Goal: Communication & Community: Answer question/provide support

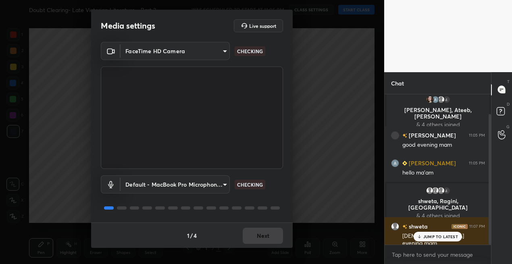
scroll to position [23, 0]
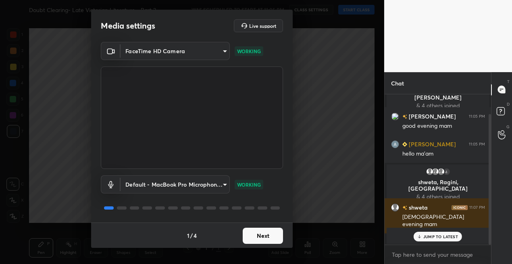
click at [254, 235] on button "Next" at bounding box center [263, 236] width 40 height 16
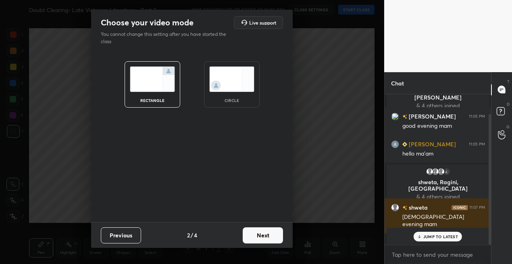
click at [258, 235] on button "Next" at bounding box center [263, 236] width 40 height 16
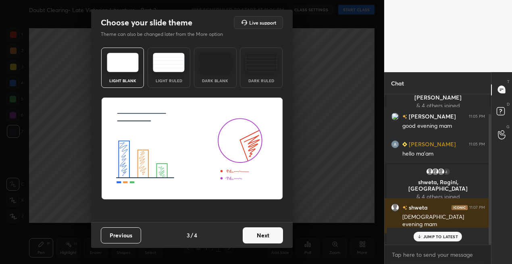
click at [258, 235] on button "Next" at bounding box center [263, 236] width 40 height 16
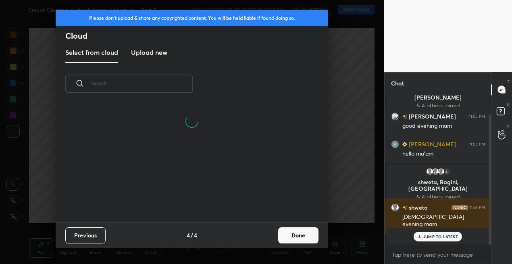
click at [286, 236] on button "Done" at bounding box center [298, 236] width 40 height 16
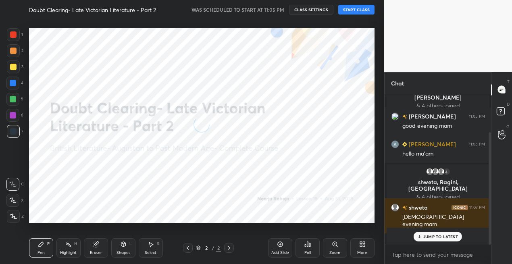
scroll to position [50, 0]
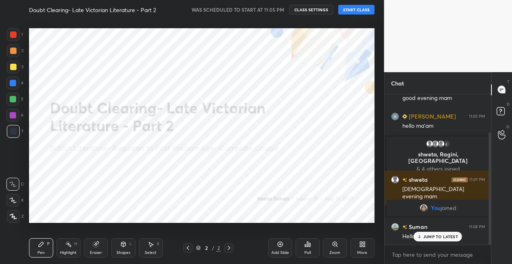
click at [351, 11] on button "START CLASS" at bounding box center [357, 10] width 36 height 10
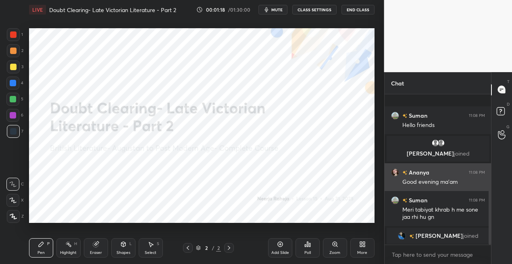
scroll to position [212, 0]
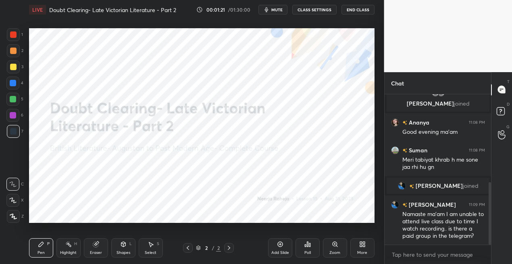
click at [283, 246] on icon at bounding box center [280, 244] width 6 height 6
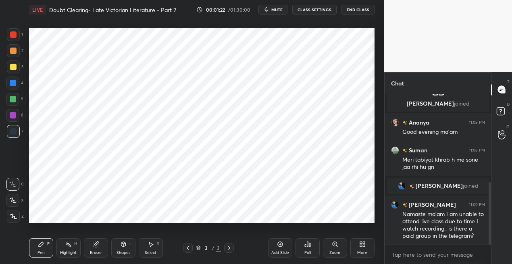
scroll to position [247, 0]
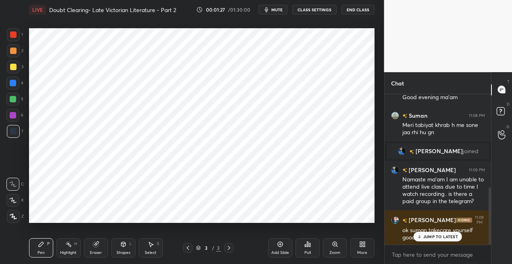
click at [14, 81] on div at bounding box center [13, 83] width 6 height 6
drag, startPoint x: 14, startPoint y: 215, endPoint x: 14, endPoint y: 209, distance: 5.7
click at [13, 214] on icon at bounding box center [13, 217] width 7 height 6
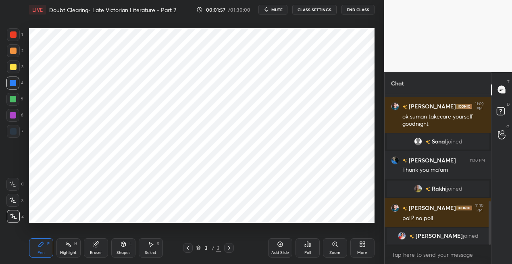
scroll to position [373, 0]
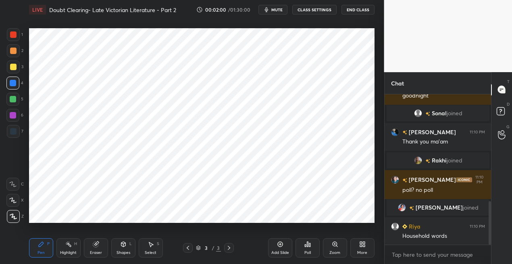
drag, startPoint x: 15, startPoint y: 35, endPoint x: 20, endPoint y: 47, distance: 13.2
click at [15, 36] on div at bounding box center [13, 34] width 6 height 6
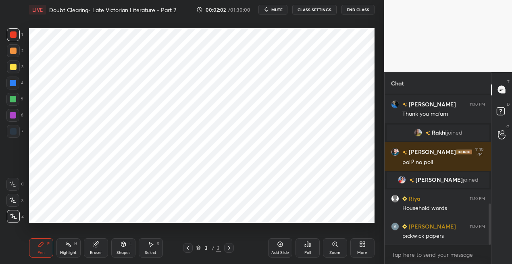
click at [121, 245] on icon at bounding box center [123, 244] width 4 height 5
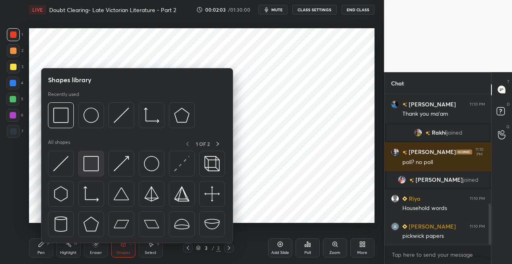
click at [96, 163] on img at bounding box center [91, 163] width 15 height 15
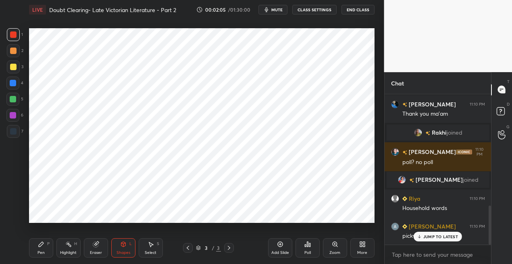
scroll to position [428, 0]
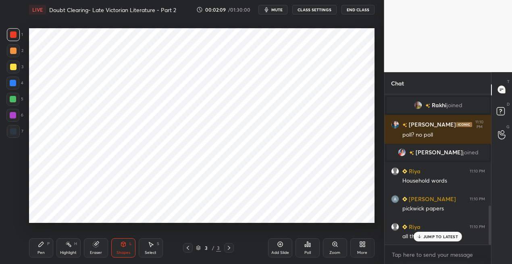
click at [16, 115] on div at bounding box center [12, 115] width 13 height 13
drag, startPoint x: 39, startPoint y: 245, endPoint x: 38, endPoint y: 240, distance: 4.9
click at [38, 244] on icon at bounding box center [41, 244] width 6 height 6
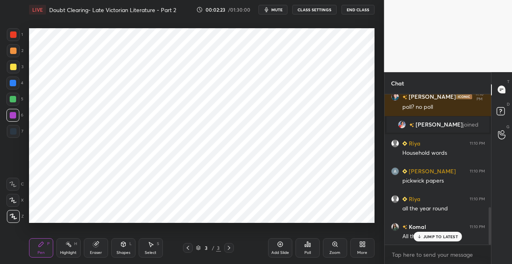
drag, startPoint x: 13, startPoint y: 84, endPoint x: 16, endPoint y: 99, distance: 14.8
click at [14, 84] on div at bounding box center [13, 83] width 6 height 6
drag, startPoint x: 11, startPoint y: 134, endPoint x: 16, endPoint y: 121, distance: 13.7
click at [12, 133] on div at bounding box center [13, 131] width 6 height 6
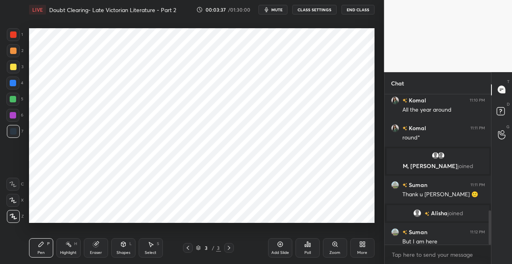
scroll to position [512, 0]
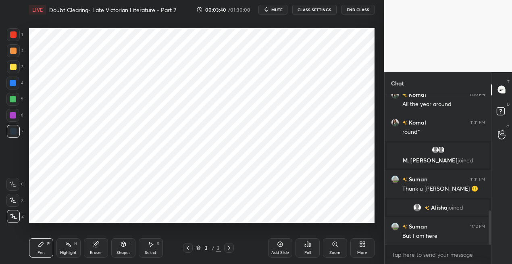
drag, startPoint x: 280, startPoint y: 249, endPoint x: 277, endPoint y: 245, distance: 5.4
click at [280, 248] on div "Add Slide" at bounding box center [280, 247] width 24 height 19
drag, startPoint x: 14, startPoint y: 36, endPoint x: 24, endPoint y: 37, distance: 10.2
click at [15, 35] on div at bounding box center [13, 34] width 6 height 6
click at [15, 114] on div at bounding box center [13, 115] width 6 height 6
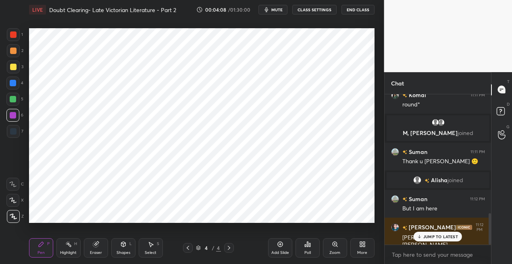
scroll to position [567, 0]
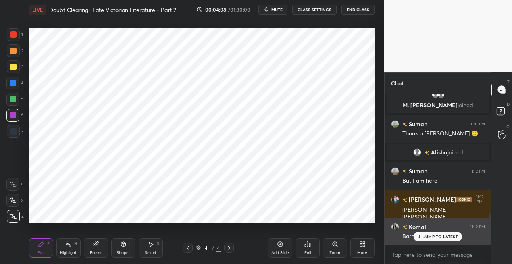
click at [428, 236] on p "JUMP TO LATEST" at bounding box center [441, 236] width 35 height 5
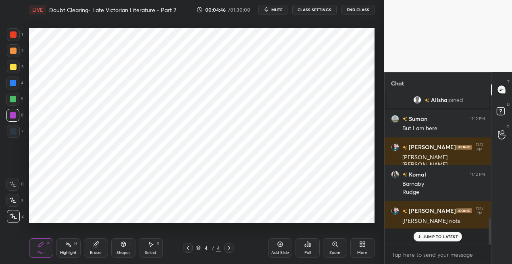
scroll to position [603, 0]
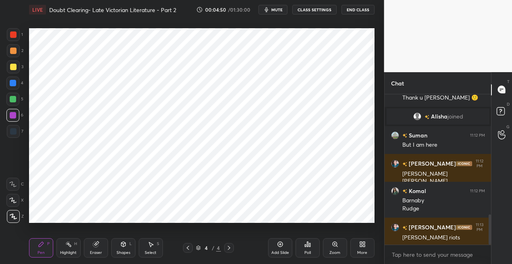
drag, startPoint x: 280, startPoint y: 245, endPoint x: 275, endPoint y: 233, distance: 13.0
click at [279, 243] on icon at bounding box center [280, 244] width 6 height 6
click at [13, 36] on div at bounding box center [13, 34] width 6 height 6
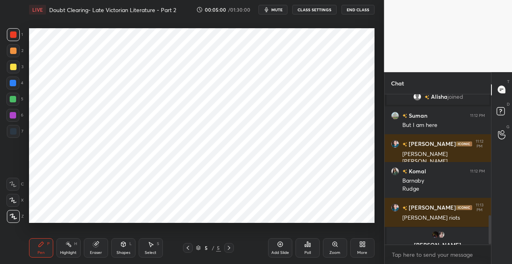
scroll to position [632, 0]
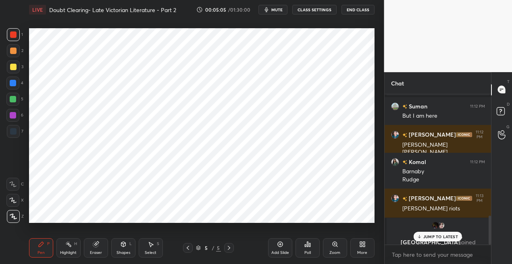
click at [13, 114] on div at bounding box center [13, 115] width 6 height 6
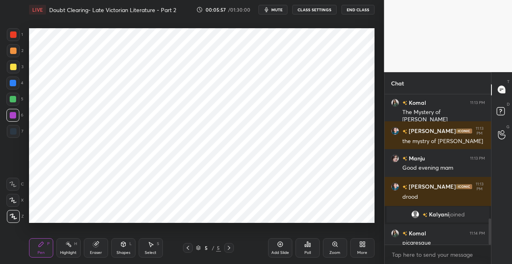
scroll to position [719, 0]
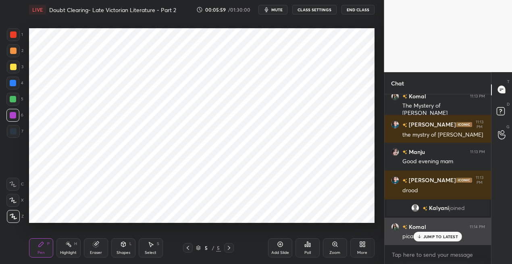
click at [427, 234] on p "JUMP TO LATEST" at bounding box center [441, 236] width 35 height 5
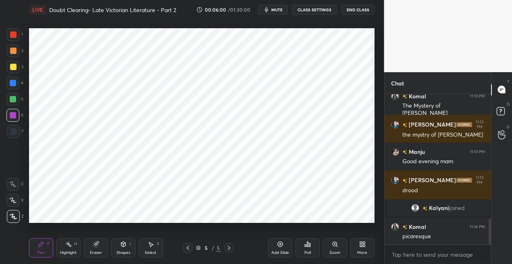
scroll to position [747, 0]
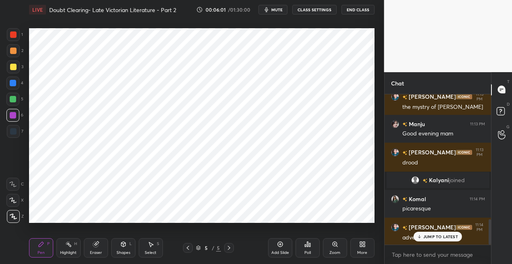
click at [329, 40] on div "Setting up your live class Poll for secs No correct answer Start poll" at bounding box center [202, 125] width 352 height 213
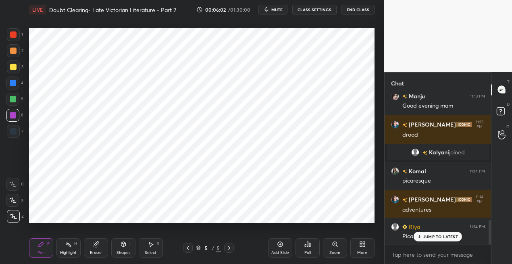
scroll to position [803, 0]
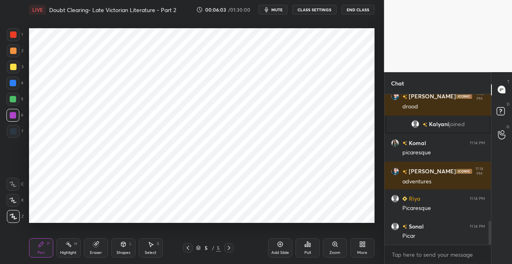
click at [13, 87] on div at bounding box center [12, 83] width 13 height 13
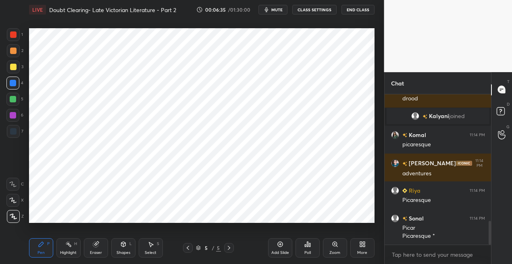
click at [280, 245] on icon at bounding box center [280, 244] width 6 height 6
drag, startPoint x: 14, startPoint y: 130, endPoint x: 22, endPoint y: 116, distance: 16.5
click at [15, 130] on div at bounding box center [13, 131] width 6 height 6
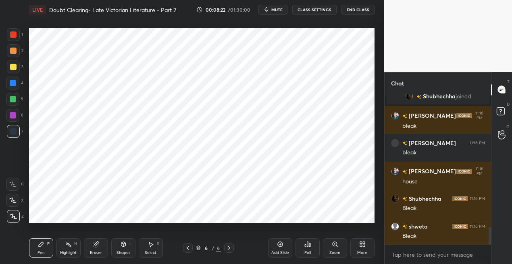
scroll to position [1117, 0]
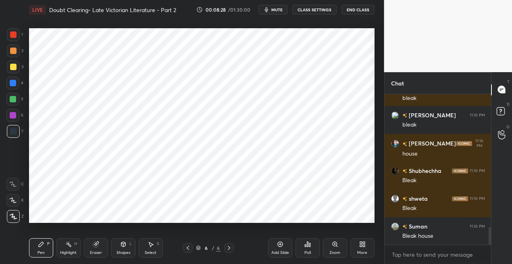
drag, startPoint x: 281, startPoint y: 245, endPoint x: 275, endPoint y: 238, distance: 9.2
click at [278, 244] on icon at bounding box center [280, 244] width 6 height 6
click at [14, 101] on div at bounding box center [13, 99] width 6 height 6
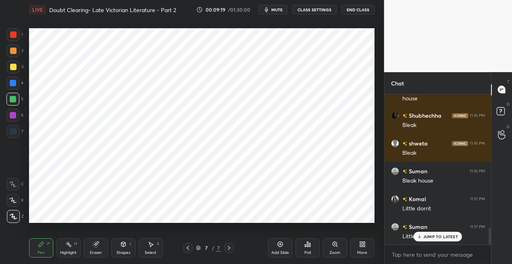
scroll to position [1200, 0]
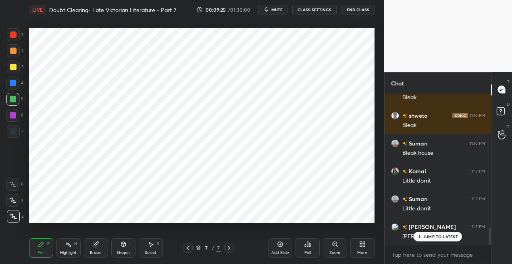
drag, startPoint x: 16, startPoint y: 41, endPoint x: 26, endPoint y: 41, distance: 10.1
click at [16, 41] on div at bounding box center [13, 34] width 13 height 13
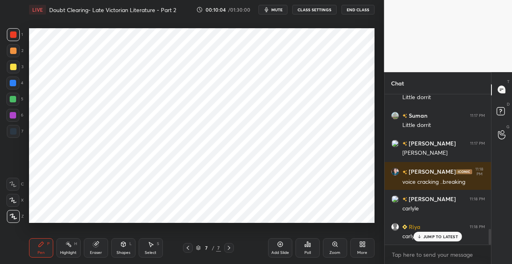
scroll to position [1312, 0]
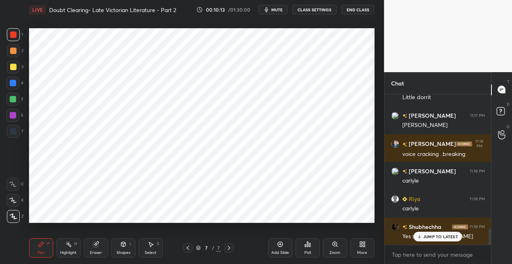
drag, startPoint x: 14, startPoint y: 132, endPoint x: 25, endPoint y: 129, distance: 11.9
click at [15, 131] on div at bounding box center [13, 131] width 6 height 6
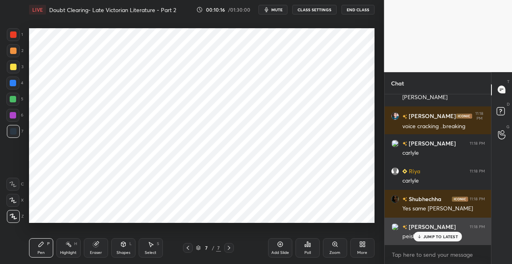
click at [420, 239] on div "JUMP TO LATEST" at bounding box center [438, 237] width 48 height 10
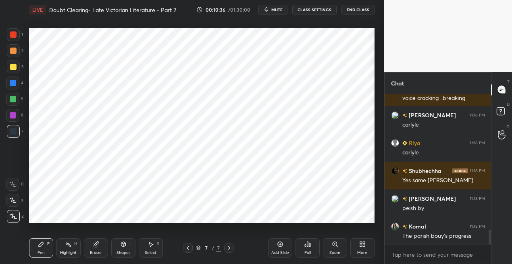
scroll to position [1396, 0]
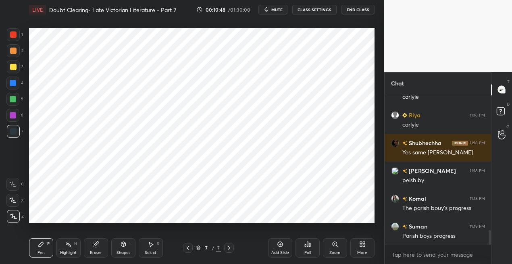
drag, startPoint x: 280, startPoint y: 245, endPoint x: 274, endPoint y: 227, distance: 19.1
click at [281, 243] on icon at bounding box center [280, 244] width 6 height 6
click at [15, 83] on div at bounding box center [13, 83] width 6 height 6
click at [10, 37] on div at bounding box center [13, 34] width 6 height 6
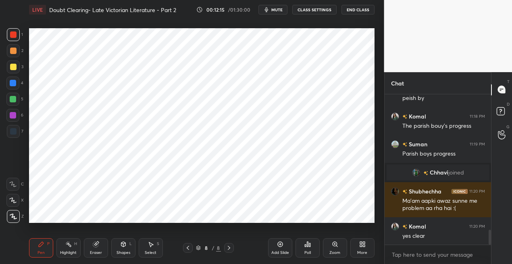
scroll to position [1386, 0]
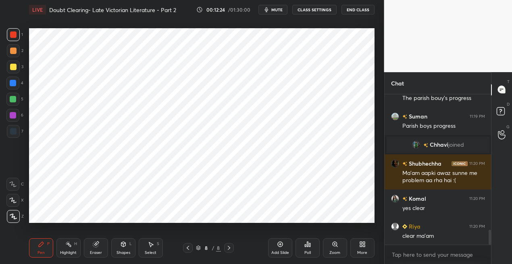
drag, startPoint x: 278, startPoint y: 243, endPoint x: 277, endPoint y: 230, distance: 13.4
click at [278, 242] on icon at bounding box center [280, 244] width 6 height 6
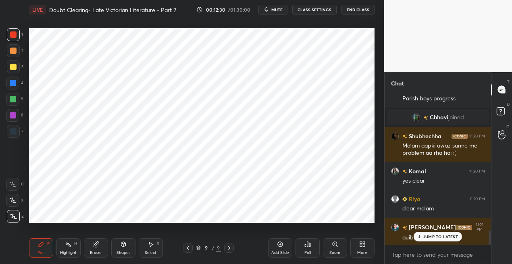
scroll to position [1441, 0]
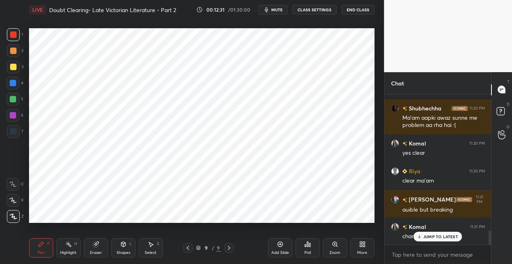
drag, startPoint x: 14, startPoint y: 130, endPoint x: 20, endPoint y: 118, distance: 13.0
click at [14, 129] on div at bounding box center [13, 131] width 6 height 6
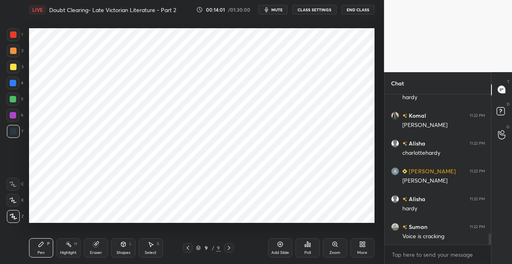
scroll to position [1886, 0]
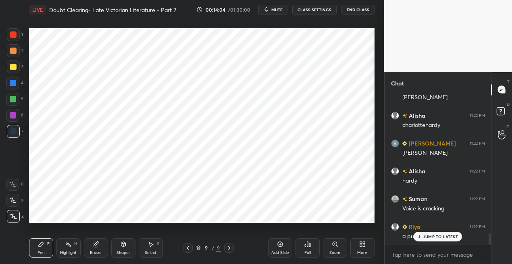
drag, startPoint x: 14, startPoint y: 35, endPoint x: 23, endPoint y: 40, distance: 10.3
click at [14, 36] on div at bounding box center [13, 34] width 6 height 6
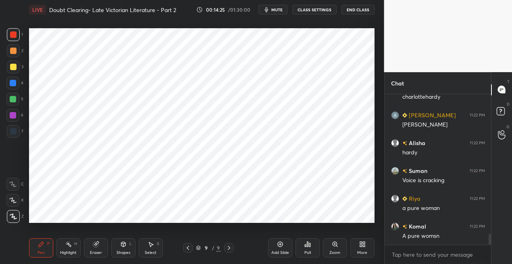
drag, startPoint x: 281, startPoint y: 245, endPoint x: 279, endPoint y: 237, distance: 8.0
click at [281, 242] on icon at bounding box center [280, 244] width 6 height 6
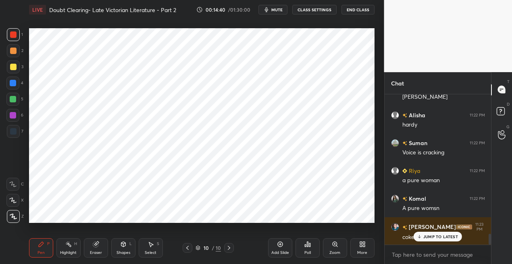
scroll to position [1970, 0]
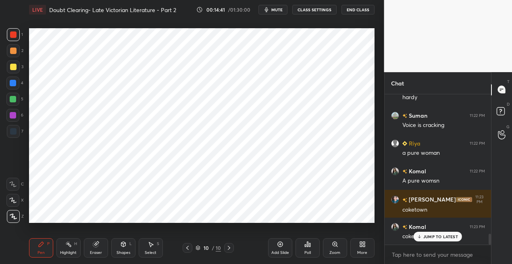
drag, startPoint x: 16, startPoint y: 81, endPoint x: 20, endPoint y: 78, distance: 5.2
click at [17, 80] on div at bounding box center [12, 83] width 13 height 13
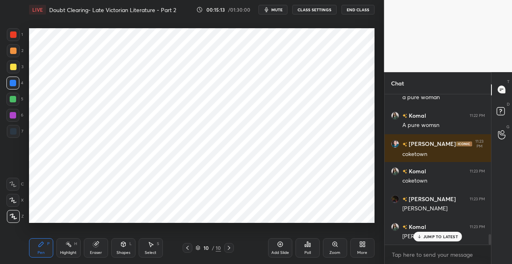
scroll to position [2054, 0]
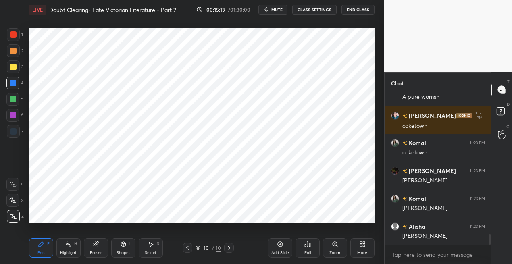
drag, startPoint x: 15, startPoint y: 130, endPoint x: 25, endPoint y: 123, distance: 12.8
click at [15, 129] on div at bounding box center [13, 131] width 6 height 6
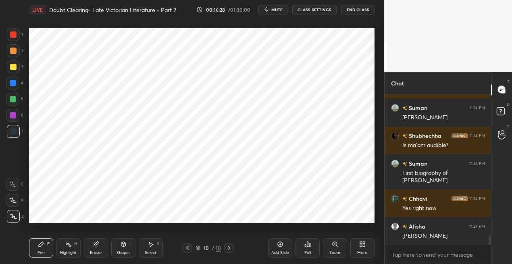
scroll to position [2339, 0]
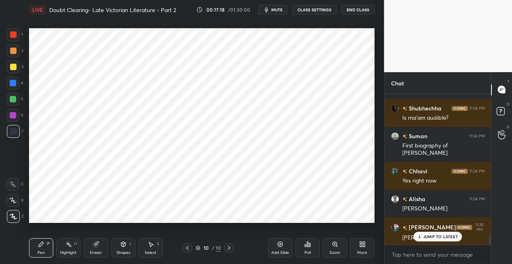
drag, startPoint x: 278, startPoint y: 245, endPoint x: 271, endPoint y: 238, distance: 9.1
click at [275, 243] on div "Add Slide" at bounding box center [280, 247] width 24 height 19
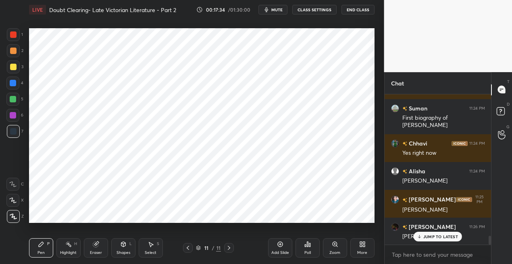
click at [18, 38] on div at bounding box center [13, 34] width 13 height 13
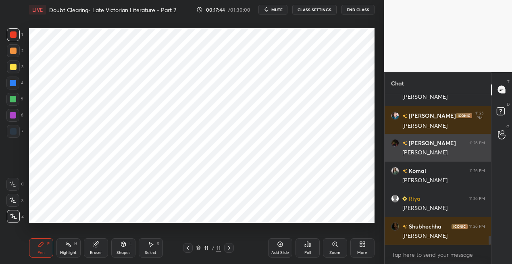
scroll to position [2478, 0]
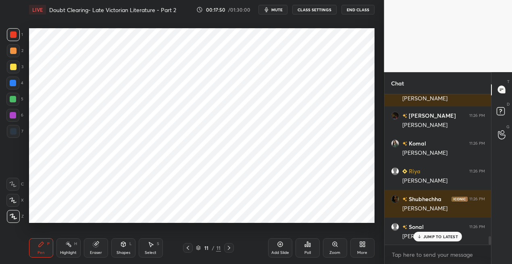
drag, startPoint x: 15, startPoint y: 84, endPoint x: 19, endPoint y: 82, distance: 4.9
click at [15, 84] on div at bounding box center [13, 83] width 6 height 6
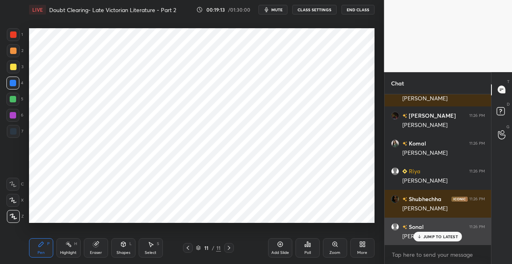
click at [428, 234] on p "JUMP TO LATEST" at bounding box center [441, 236] width 35 height 5
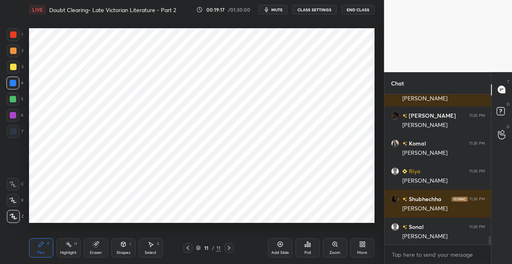
click at [18, 131] on div at bounding box center [13, 131] width 13 height 13
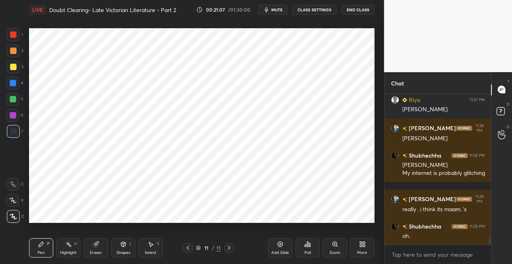
scroll to position [2680, 0]
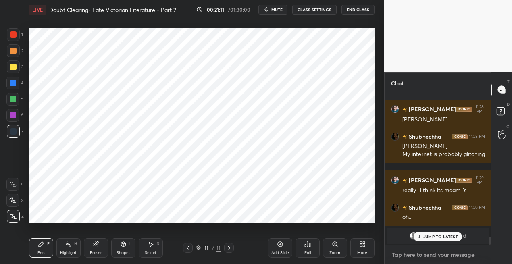
click at [419, 253] on textarea at bounding box center [438, 255] width 94 height 13
type textarea "x"
click at [419, 253] on textarea at bounding box center [438, 255] width 94 height 13
paste textarea "[URL][DOMAIN_NAME]"
type textarea "[URL][DOMAIN_NAME]"
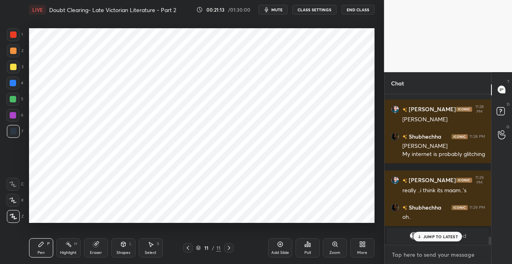
type textarea "x"
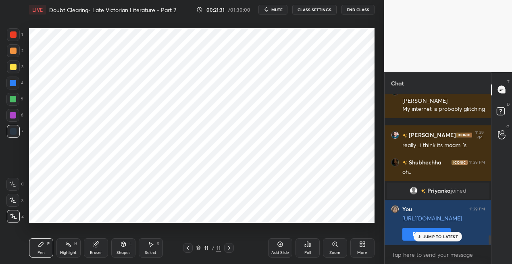
click at [367, 247] on div "More" at bounding box center [363, 247] width 24 height 19
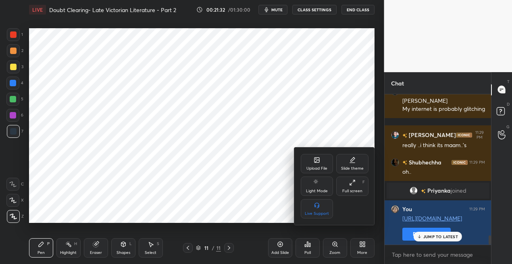
click at [311, 163] on div "Upload File" at bounding box center [317, 163] width 32 height 19
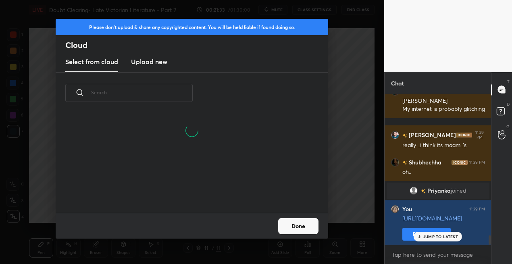
click at [152, 63] on h3 "Upload new" at bounding box center [149, 62] width 36 height 10
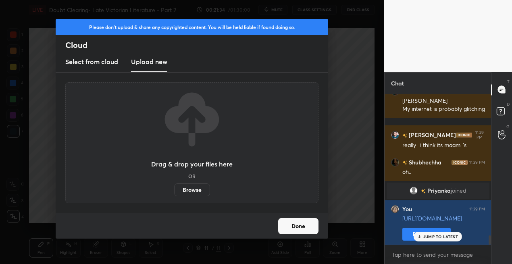
click at [185, 194] on label "Browse" at bounding box center [192, 190] width 36 height 13
click at [174, 194] on input "Browse" at bounding box center [174, 190] width 0 height 13
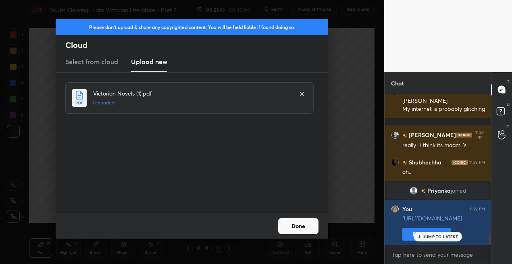
click at [288, 227] on button "Done" at bounding box center [298, 226] width 40 height 16
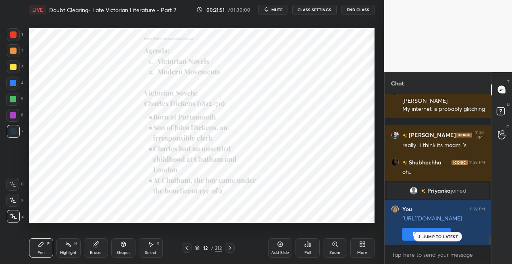
click at [215, 248] on div "212" at bounding box center [218, 248] width 7 height 7
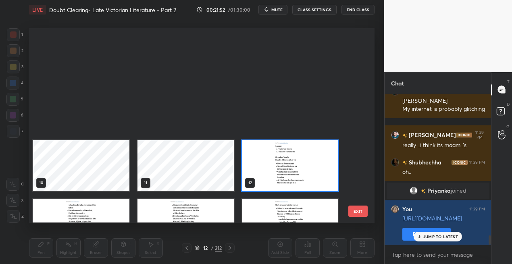
scroll to position [295, 0]
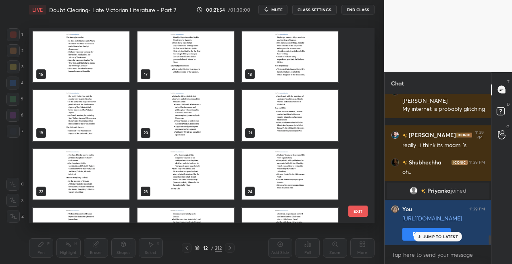
click at [272, 126] on img "grid" at bounding box center [290, 116] width 96 height 51
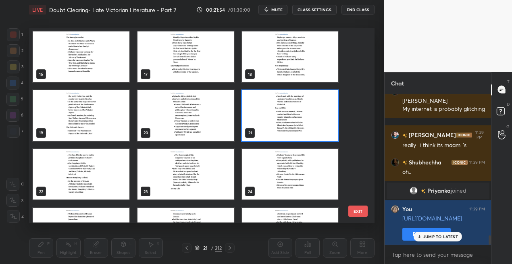
click at [272, 126] on img "grid" at bounding box center [290, 116] width 96 height 51
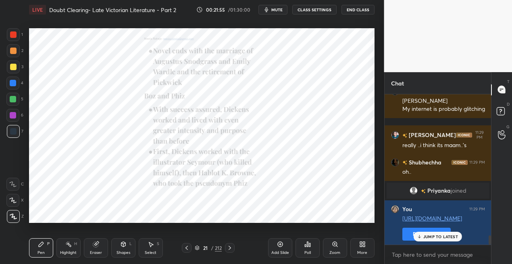
click at [272, 126] on img "grid" at bounding box center [290, 116] width 96 height 51
click at [216, 250] on div "212" at bounding box center [218, 248] width 7 height 7
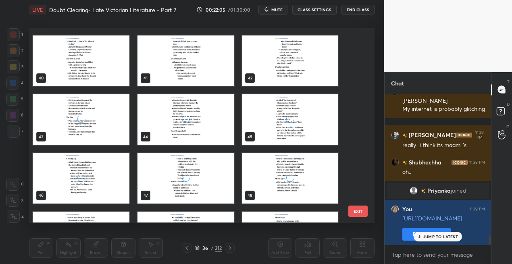
scroll to position [834, 0]
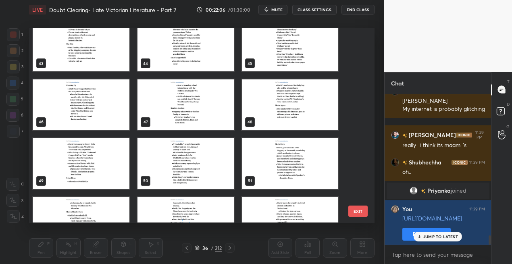
click at [213, 107] on img "grid" at bounding box center [186, 105] width 96 height 51
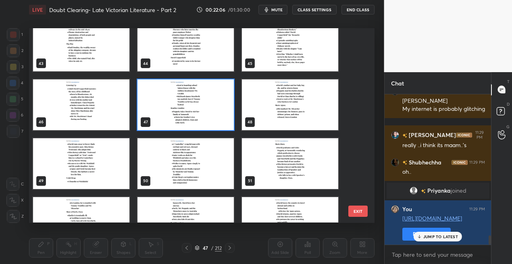
click at [213, 107] on img "grid" at bounding box center [186, 105] width 96 height 51
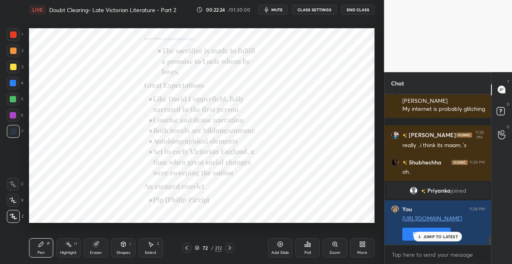
click at [229, 249] on icon at bounding box center [230, 248] width 6 height 6
click at [230, 249] on icon at bounding box center [230, 248] width 2 height 4
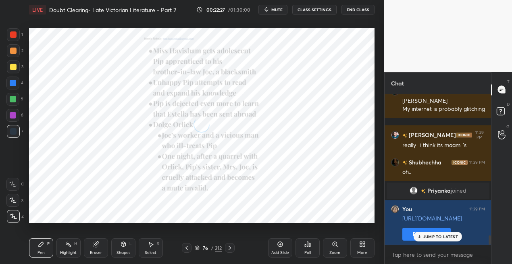
click at [230, 249] on icon at bounding box center [230, 248] width 2 height 4
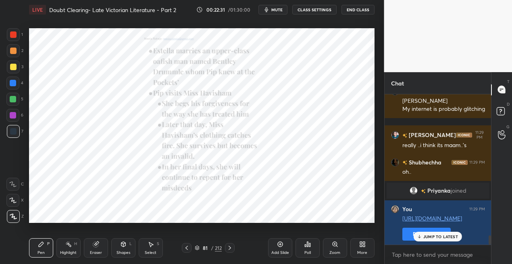
click at [230, 249] on icon at bounding box center [230, 248] width 2 height 4
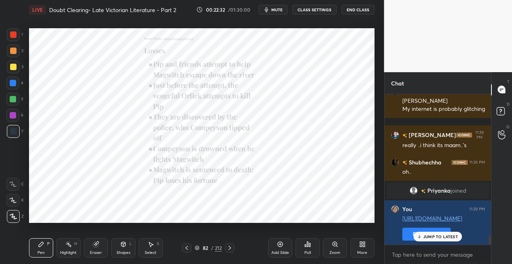
click at [230, 249] on icon at bounding box center [230, 248] width 2 height 4
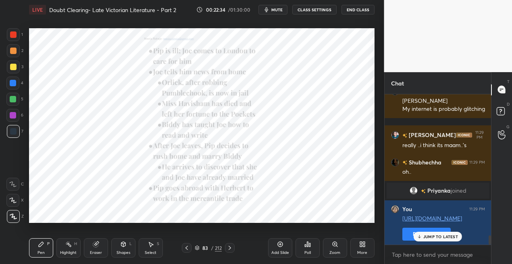
click at [230, 249] on icon at bounding box center [230, 248] width 2 height 4
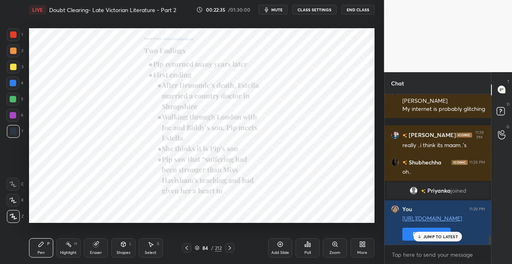
click at [230, 249] on icon at bounding box center [230, 248] width 2 height 4
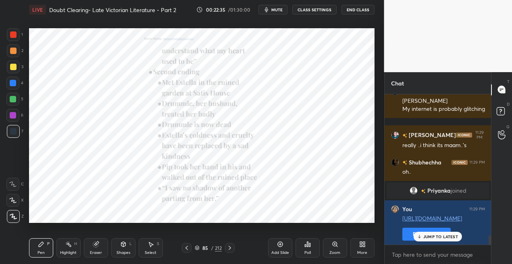
click at [230, 249] on icon at bounding box center [230, 248] width 2 height 4
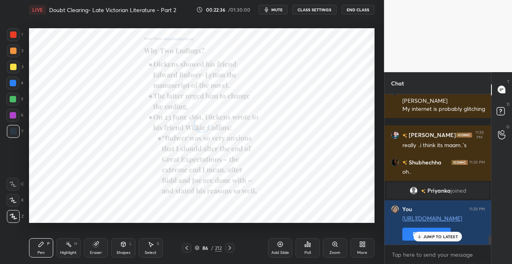
click at [230, 249] on icon at bounding box center [230, 248] width 2 height 4
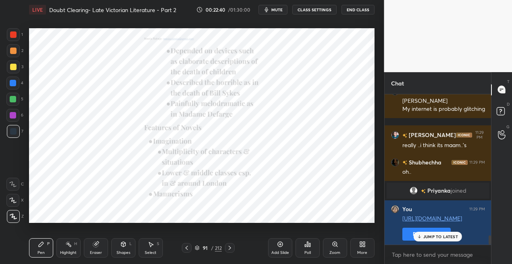
click at [230, 249] on icon at bounding box center [230, 248] width 2 height 4
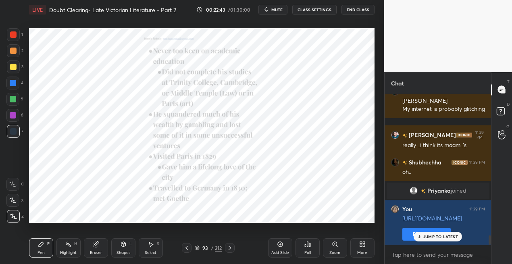
click at [186, 249] on icon at bounding box center [187, 248] width 2 height 4
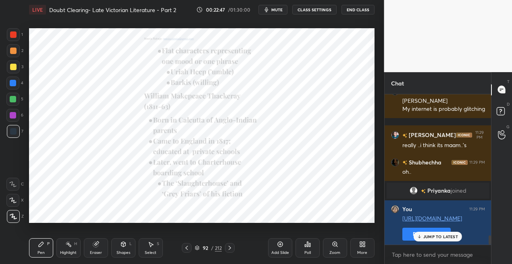
drag, startPoint x: 15, startPoint y: 111, endPoint x: 28, endPoint y: 100, distance: 17.3
click at [15, 111] on div at bounding box center [12, 115] width 13 height 13
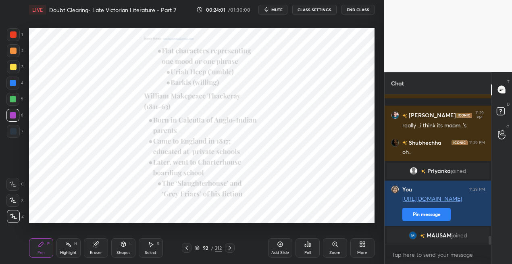
scroll to position [2398, 0]
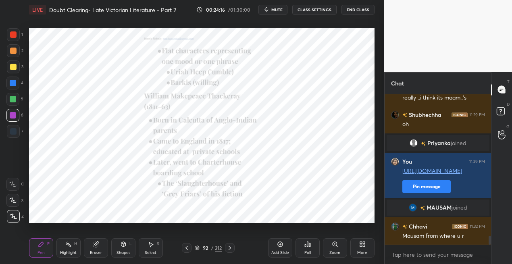
click at [230, 247] on icon at bounding box center [230, 248] width 6 height 6
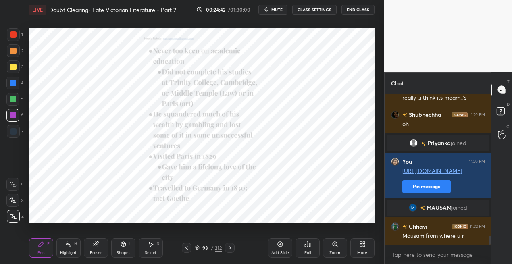
click at [230, 247] on icon at bounding box center [230, 248] width 2 height 4
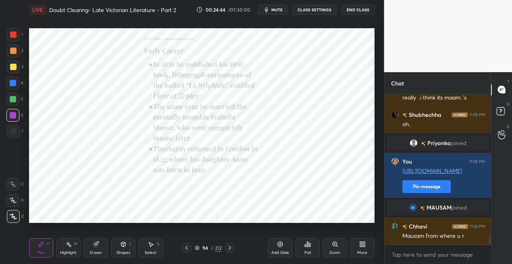
click at [230, 246] on icon at bounding box center [230, 248] width 6 height 6
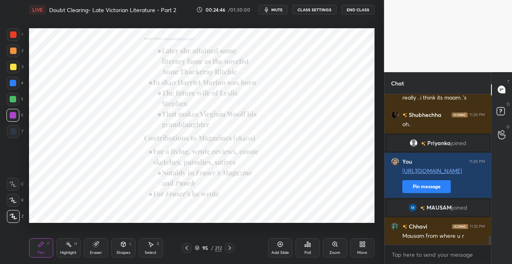
click at [230, 246] on icon at bounding box center [230, 248] width 6 height 6
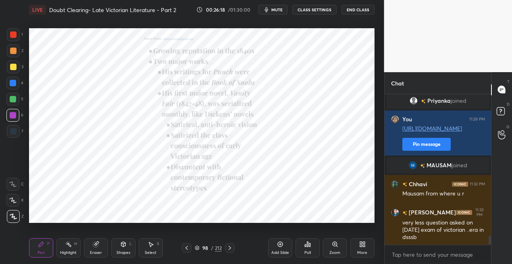
click at [226, 245] on div at bounding box center [230, 248] width 10 height 10
drag, startPoint x: 15, startPoint y: 35, endPoint x: 26, endPoint y: 35, distance: 10.9
click at [17, 35] on div at bounding box center [13, 34] width 13 height 13
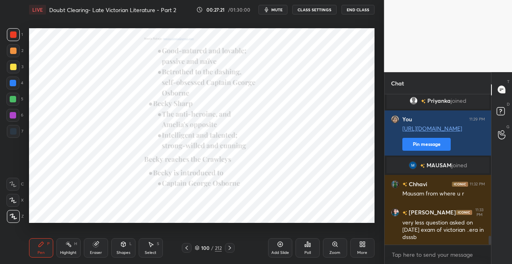
scroll to position [2475, 0]
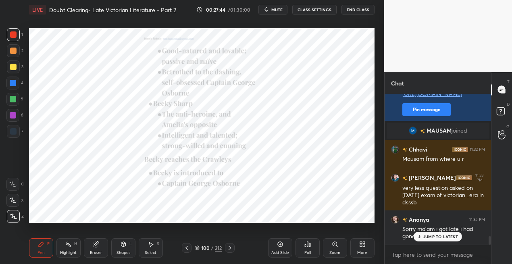
click at [13, 83] on div at bounding box center [13, 83] width 6 height 6
click at [13, 100] on div at bounding box center [13, 99] width 6 height 6
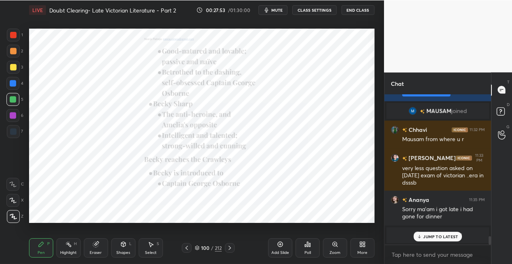
scroll to position [2523, 0]
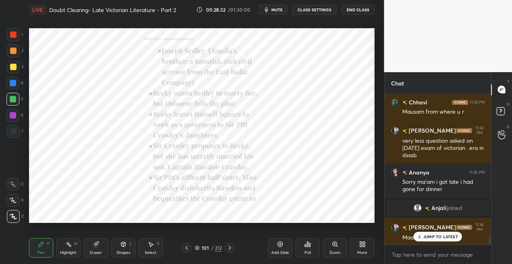
click at [13, 115] on div at bounding box center [13, 115] width 6 height 6
click at [444, 235] on p "JUMP TO LATEST" at bounding box center [441, 236] width 35 height 5
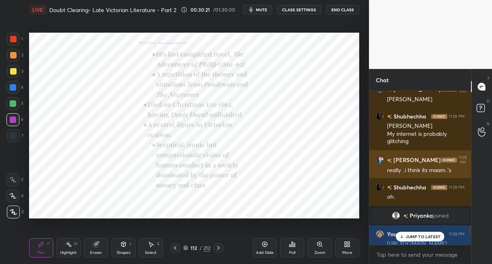
scroll to position [2512, 0]
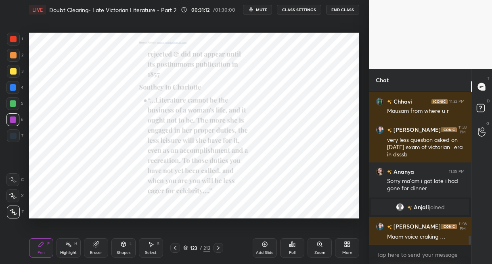
drag, startPoint x: 17, startPoint y: 86, endPoint x: 26, endPoint y: 87, distance: 8.5
click at [17, 86] on div at bounding box center [12, 87] width 13 height 13
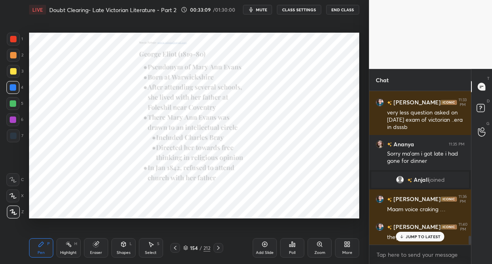
scroll to position [2560, 0]
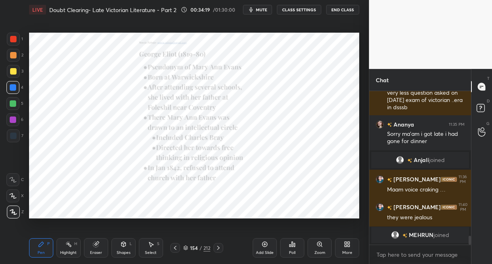
drag, startPoint x: 265, startPoint y: 245, endPoint x: 262, endPoint y: 241, distance: 5.5
click at [263, 242] on icon at bounding box center [264, 244] width 6 height 6
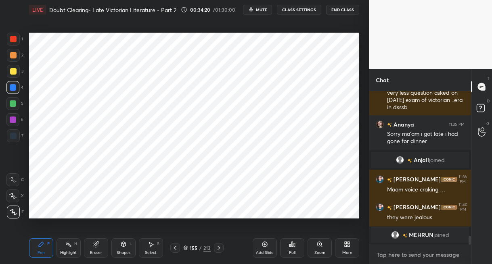
type textarea "x"
click at [390, 257] on textarea at bounding box center [420, 255] width 89 height 13
paste textarea "[PERSON_NAME] (1859) Summary: A realist novel set in rural [GEOGRAPHIC_DATA]. I…"
type textarea "[PERSON_NAME] (1859) Summary: A realist novel set in rural [GEOGRAPHIC_DATA]. I…"
type textarea "x"
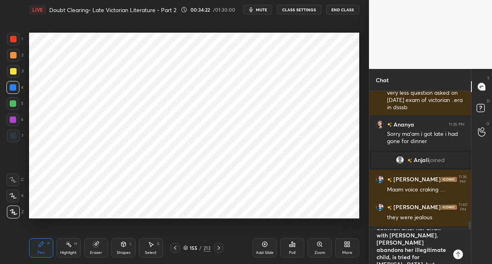
scroll to position [0, 0]
type textarea "[PERSON_NAME] (1859) Summary: A realist novel set in rural [GEOGRAPHIC_DATA]. I…"
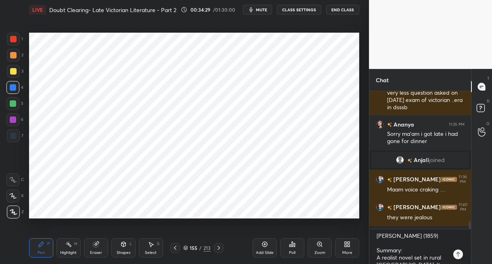
drag, startPoint x: 15, startPoint y: 134, endPoint x: 20, endPoint y: 117, distance: 18.2
click at [15, 132] on div at bounding box center [13, 136] width 13 height 13
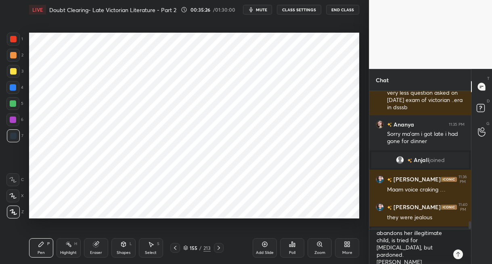
scroll to position [105, 0]
drag, startPoint x: 17, startPoint y: 36, endPoint x: 21, endPoint y: 37, distance: 4.5
click at [19, 36] on div at bounding box center [13, 39] width 13 height 13
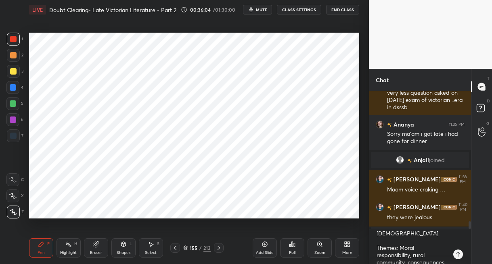
scroll to position [167, 0]
type textarea "x"
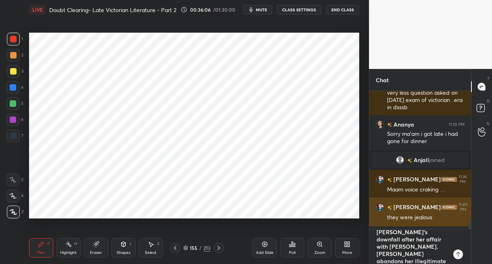
scroll to position [0, 0]
drag, startPoint x: 407, startPoint y: 259, endPoint x: 371, endPoint y: 218, distance: 54.6
click at [371, 219] on div "[PERSON_NAME] 11:32 PM Mausam from where u r [PERSON_NAME] neha 11:33 PM very l…" at bounding box center [420, 177] width 102 height 173
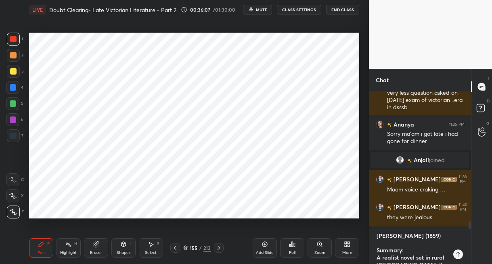
type textarea "ablished her reputation."
type textarea "x"
drag, startPoint x: 443, startPoint y: 258, endPoint x: 349, endPoint y: 251, distance: 93.9
click at [349, 251] on div "1 2 3 4 5 6 7 C X Z C X Z E E Erase all H H LIVE Doubt Clearing- Late Victorian…" at bounding box center [246, 132] width 492 height 264
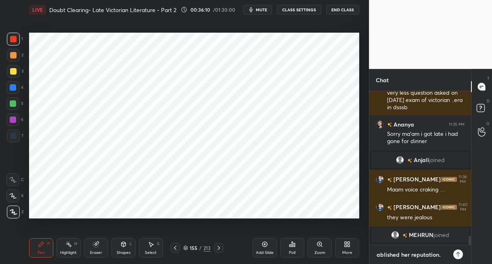
type textarea "x"
click at [380, 260] on textarea at bounding box center [420, 255] width 89 height 13
paste textarea "The Mill on the Floss (1860) Summary: The story of [PERSON_NAME] and her brothe…"
type textarea "The Mill on the Floss (1860) Summary: The story of [PERSON_NAME] and her brothe…"
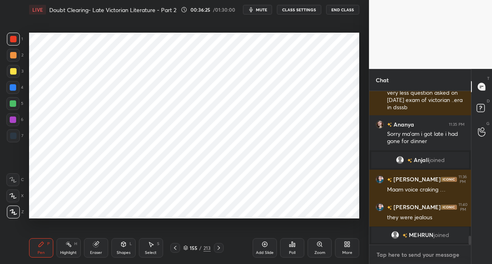
type textarea "x"
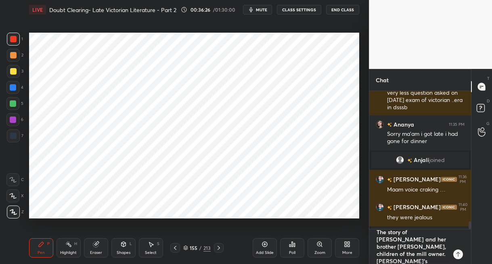
scroll to position [0, 0]
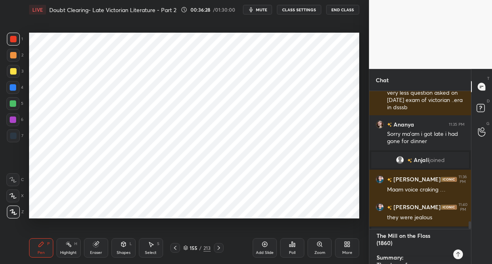
type textarea "The Mill on the Floss (1860) Summary: The story of [PERSON_NAME] and her brothe…"
drag, startPoint x: 268, startPoint y: 245, endPoint x: 266, endPoint y: 237, distance: 7.9
click at [268, 243] on icon at bounding box center [264, 244] width 6 height 6
click at [19, 136] on div at bounding box center [13, 136] width 13 height 13
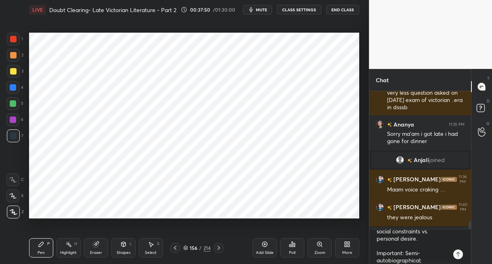
scroll to position [188, 0]
type textarea "x"
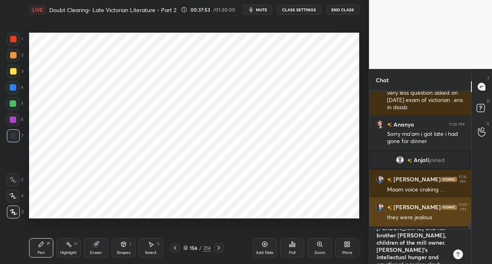
scroll to position [0, 0]
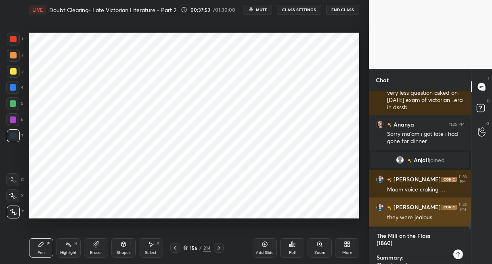
drag, startPoint x: 411, startPoint y: 259, endPoint x: 381, endPoint y: 222, distance: 47.3
click at [381, 222] on div "[PERSON_NAME] 11:32 PM Mausam from where u r [PERSON_NAME] neha 11:33 PM very l…" at bounding box center [420, 177] width 102 height 173
type textarea "go."
type textarea "x"
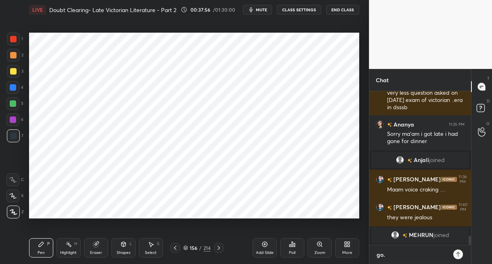
click at [403, 255] on textarea "go." at bounding box center [412, 255] width 73 height 13
type textarea "go"
type textarea "x"
type textarea "g"
type textarea "x"
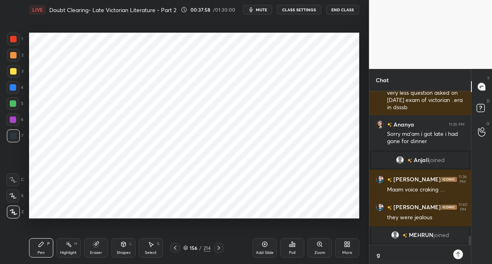
type textarea "x"
click at [386, 257] on textarea at bounding box center [420, 255] width 89 height 13
paste textarea "[PERSON_NAME] (1861) Summary: [PERSON_NAME], a [PERSON_NAME], is wrongly accuse…"
type textarea "[PERSON_NAME] (1861) Summary: [PERSON_NAME], a [PERSON_NAME], is wrongly accuse…"
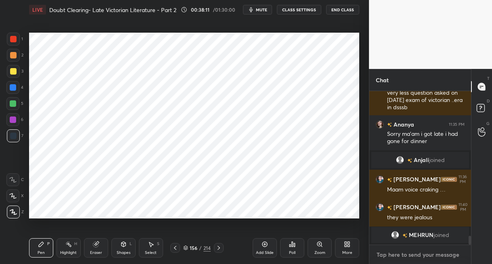
type textarea "x"
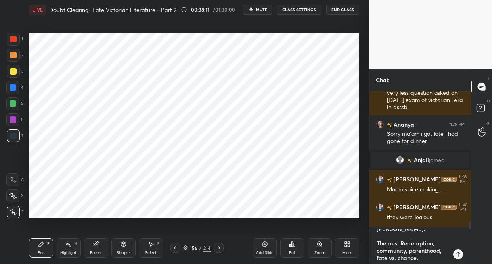
scroll to position [0, 0]
type textarea "[PERSON_NAME] (1861) Summary: [PERSON_NAME], a [PERSON_NAME], is wrongly accuse…"
drag, startPoint x: 263, startPoint y: 247, endPoint x: 257, endPoint y: 222, distance: 25.8
click at [263, 243] on icon at bounding box center [264, 244] width 6 height 6
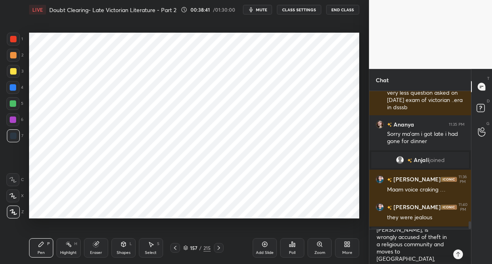
drag, startPoint x: 11, startPoint y: 87, endPoint x: 28, endPoint y: 81, distance: 18.4
click at [14, 86] on div at bounding box center [13, 87] width 6 height 6
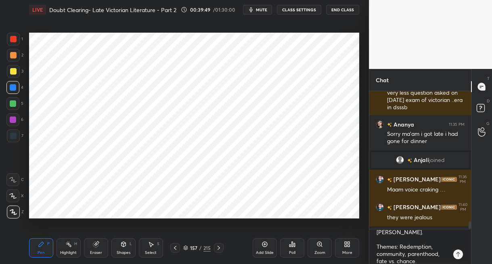
scroll to position [138, 0]
type textarea "x"
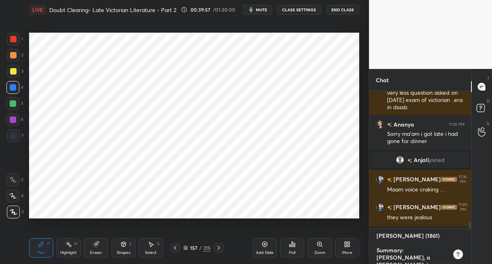
click at [356, 197] on div "1 2 3 4 5 6 7 C X Z C X Z E E Erase all H H LIVE Doubt Clearing- Late Victorian…" at bounding box center [246, 132] width 492 height 264
type textarea "x"
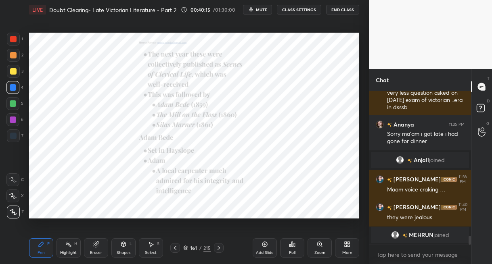
click at [217, 247] on icon at bounding box center [218, 248] width 6 height 6
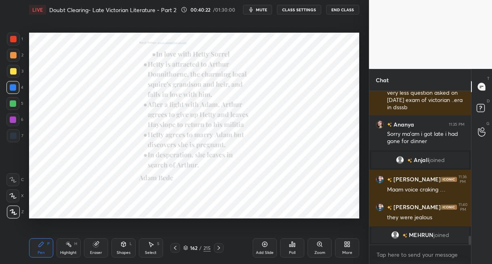
click at [217, 246] on icon at bounding box center [218, 248] width 6 height 6
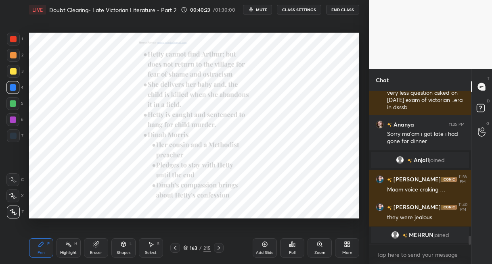
click at [219, 245] on icon at bounding box center [218, 248] width 6 height 6
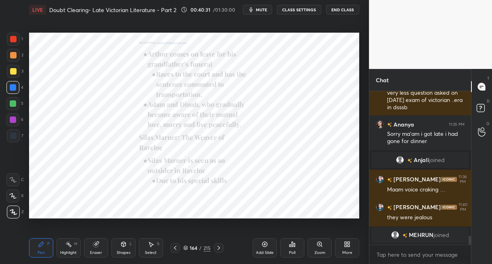
click at [217, 247] on icon at bounding box center [218, 248] width 6 height 6
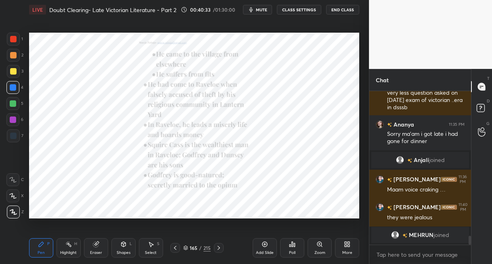
click at [218, 247] on icon at bounding box center [218, 248] width 6 height 6
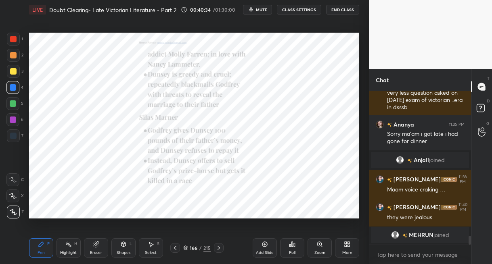
click at [219, 247] on icon at bounding box center [218, 248] width 6 height 6
click at [219, 246] on icon at bounding box center [218, 248] width 6 height 6
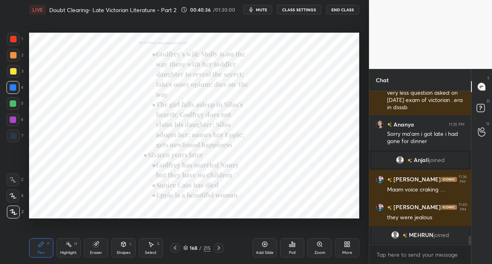
click at [221, 246] on icon at bounding box center [218, 248] width 6 height 6
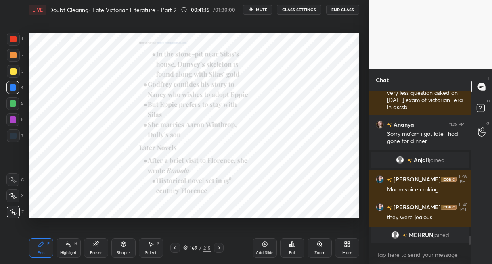
drag, startPoint x: 219, startPoint y: 247, endPoint x: 222, endPoint y: 243, distance: 4.9
click at [219, 246] on icon at bounding box center [218, 248] width 6 height 6
drag, startPoint x: 174, startPoint y: 249, endPoint x: 167, endPoint y: 225, distance: 25.0
click at [174, 247] on icon at bounding box center [175, 248] width 6 height 6
click at [389, 262] on div "x" at bounding box center [420, 254] width 102 height 19
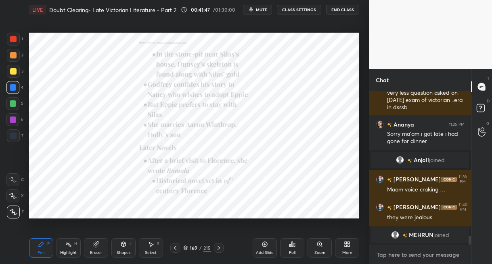
type textarea "x"
paste textarea "[PERSON_NAME], the Radical (1866) Summary: Set during the 1832 Reform Bill peri…"
type textarea "[PERSON_NAME], the Radical (1866) Summary: Set during the 1832 Reform Bill peri…"
type textarea "x"
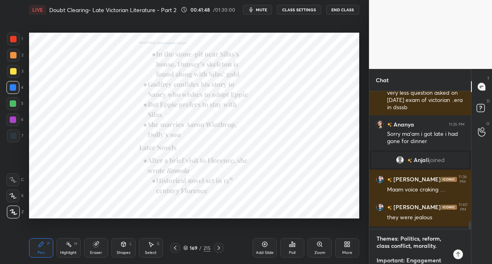
scroll to position [0, 0]
type textarea "[PERSON_NAME], the Radical (1866) Summary: Set during the 1832 Reform Bill peri…"
drag, startPoint x: 263, startPoint y: 244, endPoint x: 261, endPoint y: 228, distance: 16.0
click at [261, 242] on icon at bounding box center [264, 244] width 6 height 6
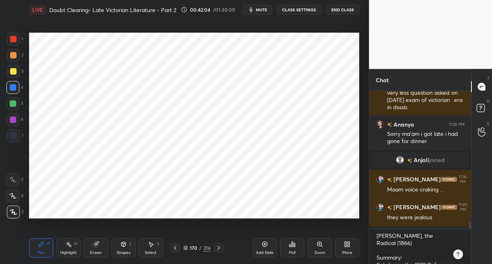
drag, startPoint x: 15, startPoint y: 120, endPoint x: 24, endPoint y: 117, distance: 9.3
click at [16, 120] on div at bounding box center [12, 119] width 13 height 13
drag, startPoint x: 15, startPoint y: 136, endPoint x: 26, endPoint y: 134, distance: 10.7
click at [16, 136] on div at bounding box center [13, 136] width 6 height 6
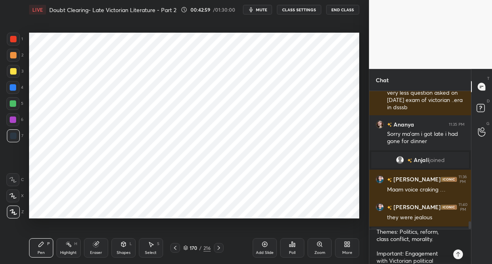
scroll to position [123, 0]
type textarea "x"
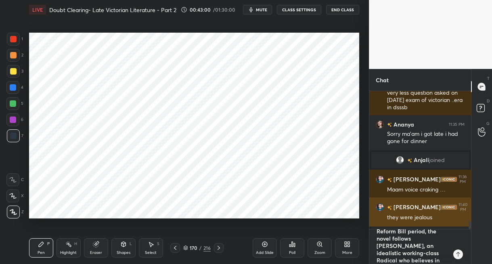
scroll to position [0, 0]
drag, startPoint x: 422, startPoint y: 259, endPoint x: 374, endPoint y: 221, distance: 61.1
click at [374, 221] on div "[PERSON_NAME] 11:32 PM Mausam from where u r [PERSON_NAME] neha 11:33 PM very l…" at bounding box center [420, 177] width 102 height 173
type textarea "x"
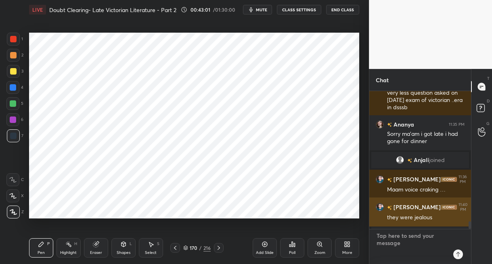
scroll to position [151, 99]
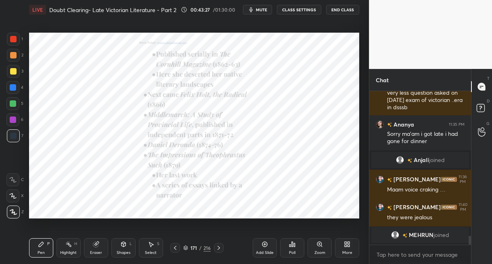
drag, startPoint x: 17, startPoint y: 104, endPoint x: 6, endPoint y: 107, distance: 11.0
click at [16, 105] on div at bounding box center [12, 103] width 13 height 13
type textarea "x"
click at [385, 250] on textarea at bounding box center [420, 255] width 89 height 13
paste textarea "[PERSON_NAME] disastrous marriage to the pedantic scholar [PERSON_NAME]. Doctor…"
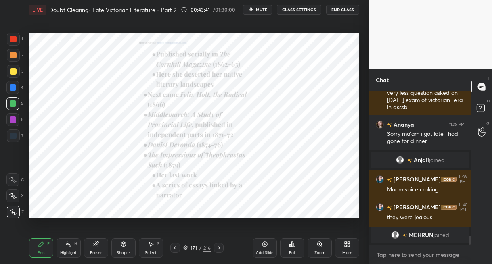
type textarea "[PERSON_NAME] disastrous marriage to the pedantic scholar [PERSON_NAME]. Doctor…"
type textarea "x"
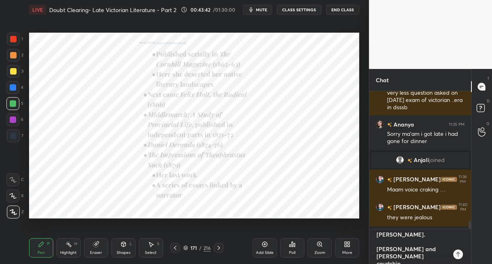
scroll to position [0, 0]
type textarea "[PERSON_NAME] disastrous marriage to the pedantic scholar [PERSON_NAME]. Doctor…"
drag, startPoint x: 263, startPoint y: 243, endPoint x: 259, endPoint y: 227, distance: 17.0
click at [261, 239] on div "Add Slide" at bounding box center [265, 247] width 24 height 19
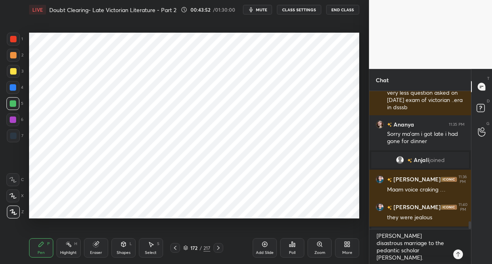
click at [18, 89] on div at bounding box center [12, 87] width 13 height 13
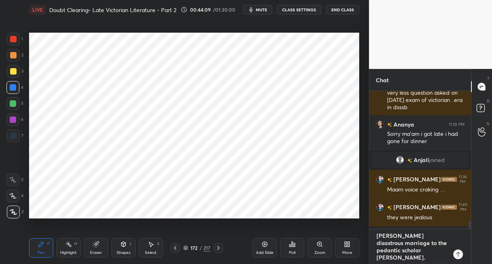
type textarea "x"
drag, startPoint x: 405, startPoint y: 258, endPoint x: 372, endPoint y: 230, distance: 43.2
click at [373, 230] on div "[PERSON_NAME] disastrous marriage to the pedantic scholar [PERSON_NAME]. Doctor…" at bounding box center [420, 247] width 102 height 35
type textarea "Doctor [PERSON_NAME]’s ambition to reform medicine, ruined by debts and his wif…"
type textarea "x"
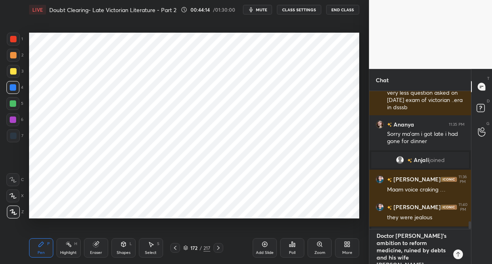
type textarea "Doctor [PERSON_NAME]’s ambition to reform medicine, ruined by debts and his wif…"
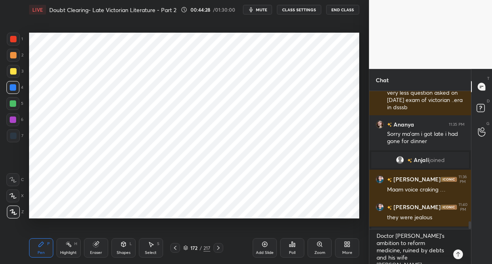
drag, startPoint x: 12, startPoint y: 141, endPoint x: 26, endPoint y: 134, distance: 15.5
click at [13, 140] on div at bounding box center [13, 136] width 13 height 13
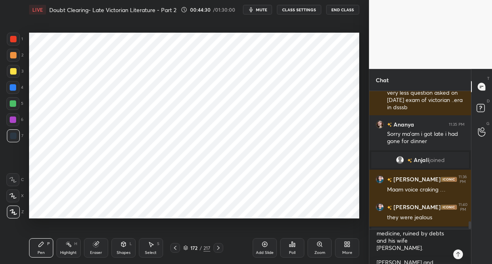
scroll to position [15, 0]
type textarea "x"
drag, startPoint x: 409, startPoint y: 258, endPoint x: 399, endPoint y: 251, distance: 12.4
click at [397, 251] on textarea "Doctor [PERSON_NAME]’s ambition to reform medicine, ruined by debts and his wif…" at bounding box center [412, 247] width 73 height 35
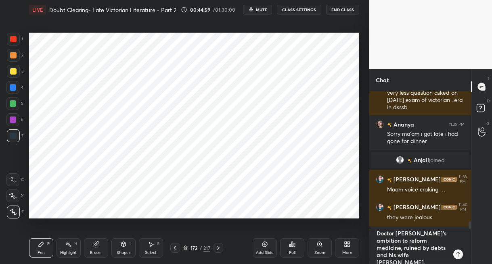
scroll to position [0, 0]
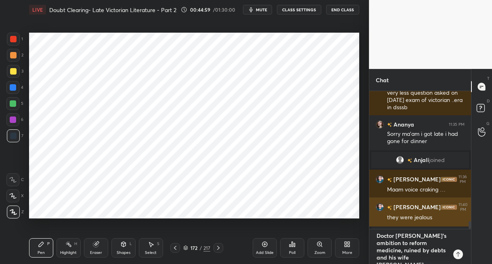
drag, startPoint x: 445, startPoint y: 260, endPoint x: 379, endPoint y: 225, distance: 74.4
click at [379, 225] on div "[PERSON_NAME] 11:32 PM Mausam from where u r [PERSON_NAME] neha 11:33 PM very l…" at bounding box center [420, 177] width 102 height 173
type textarea "[PERSON_NAME] and [PERSON_NAME] courtship. [PERSON_NAME], a banker with a guilt…"
type textarea "x"
type textarea "[PERSON_NAME] and [PERSON_NAME] courtship. [PERSON_NAME], a banker with a guilt…"
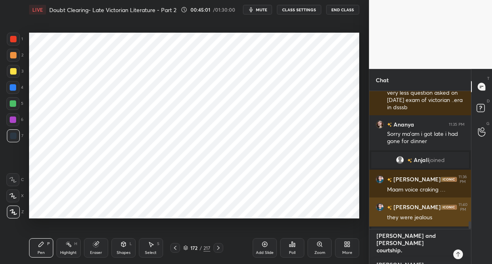
type textarea "x"
type textarea "[PERSON_NAME] and [PERSON_NAME] courtship. [PERSON_NAME], a banker with a guilt…"
type textarea "x"
type textarea "[PERSON_NAME] and [PERSON_NAME] courtship. [PERSON_NAME], a banker with a guilt…"
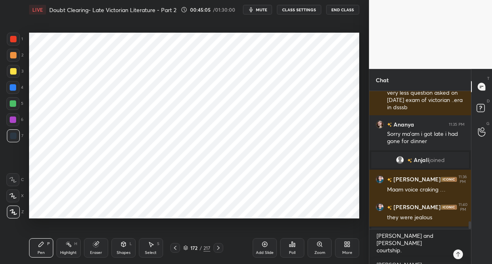
click at [17, 43] on div at bounding box center [13, 39] width 13 height 13
drag, startPoint x: 15, startPoint y: 119, endPoint x: 20, endPoint y: 117, distance: 6.0
click at [15, 119] on div at bounding box center [13, 120] width 6 height 6
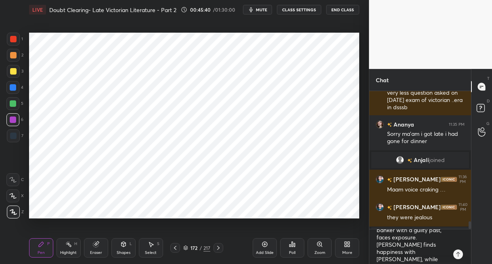
scroll to position [42, 0]
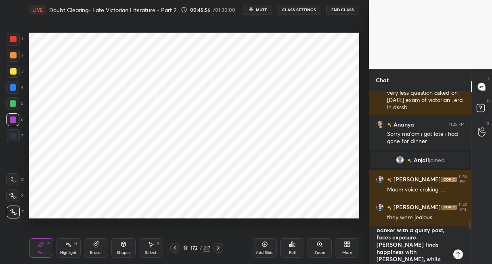
type textarea "x"
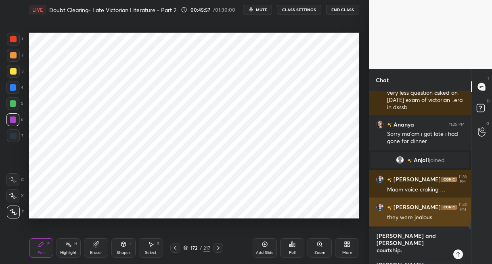
drag, startPoint x: 410, startPoint y: 259, endPoint x: 370, endPoint y: 223, distance: 53.1
click at [371, 223] on div "[PERSON_NAME] 11:32 PM Mausam from where u r [PERSON_NAME] neha 11:33 PM very l…" at bounding box center [420, 177] width 102 height 173
type textarea "x"
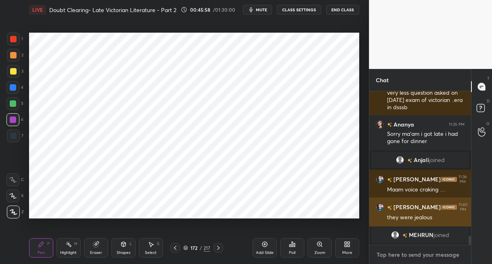
scroll to position [151, 99]
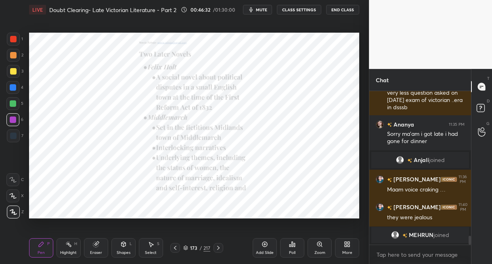
click at [216, 245] on icon at bounding box center [218, 248] width 6 height 6
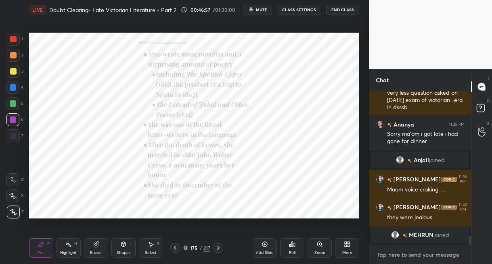
type textarea "x"
click at [387, 259] on textarea at bounding box center [420, 255] width 89 height 13
paste textarea "Translated [PERSON_NAME] The Essence of [DEMOGRAPHIC_DATA] (1854)."
type textarea "Translated [PERSON_NAME] The Essence of [DEMOGRAPHIC_DATA] (1854)."
type textarea "x"
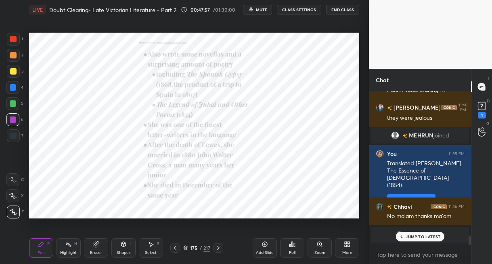
scroll to position [2575, 0]
click at [482, 112] on div "1" at bounding box center [482, 115] width 8 height 6
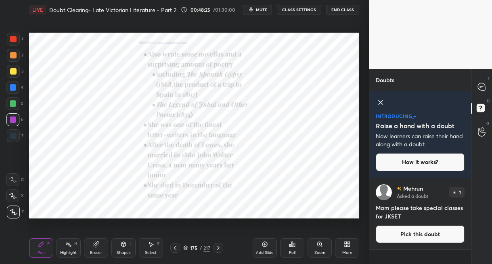
click at [405, 233] on button "Pick this doubt" at bounding box center [420, 235] width 89 height 18
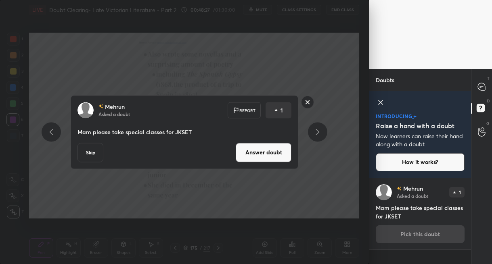
click at [282, 157] on button "Answer doubt" at bounding box center [264, 152] width 56 height 19
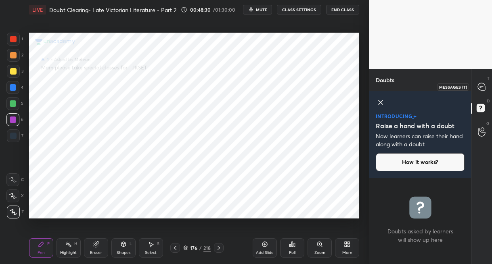
click at [481, 89] on icon at bounding box center [481, 86] width 7 height 7
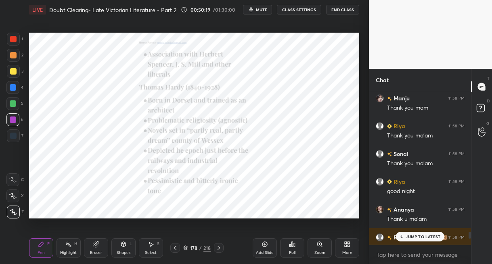
scroll to position [3157, 0]
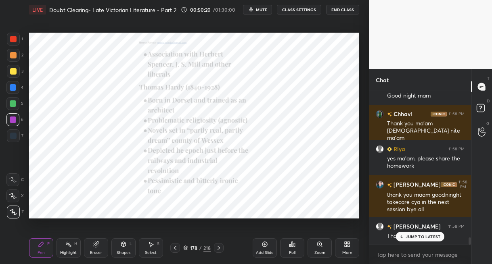
click at [339, 9] on button "End Class" at bounding box center [342, 10] width 33 height 10
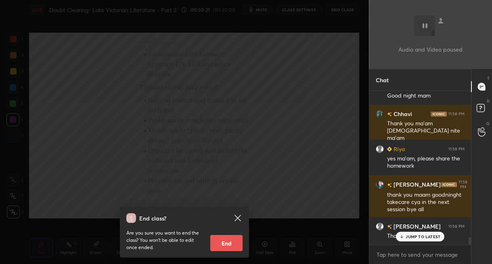
scroll to position [3193, 0]
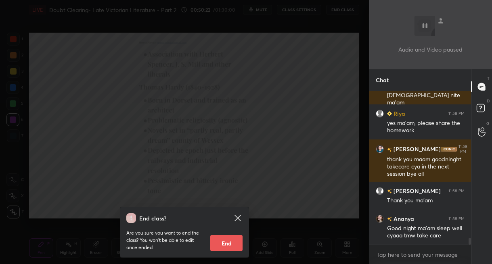
click at [222, 238] on button "End" at bounding box center [226, 243] width 32 height 16
type textarea "x"
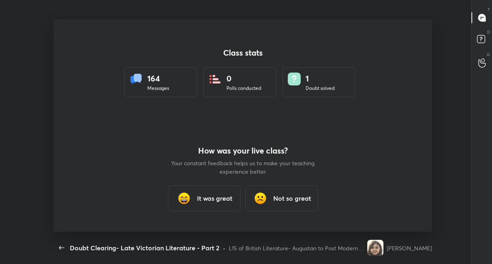
scroll to position [40135, 39892]
